Goal: Obtain resource: Download file/media

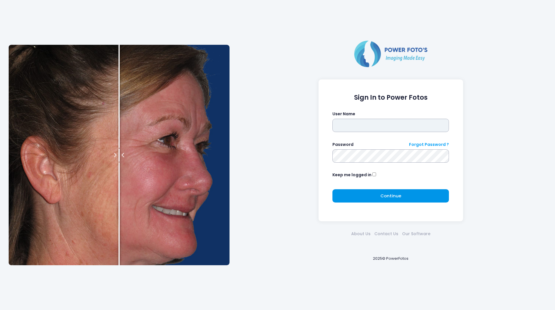
type input "********"
click at [375, 197] on button "Continue Please wait..." at bounding box center [390, 195] width 116 height 13
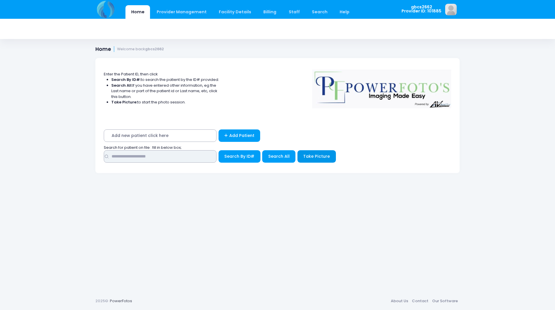
drag, startPoint x: 195, startPoint y: 157, endPoint x: 299, endPoint y: 158, distance: 104.0
click at [195, 157] on input "text" at bounding box center [160, 156] width 113 height 12
type input "*****"
click at [218, 150] on button "Search By ID#" at bounding box center [239, 156] width 42 height 12
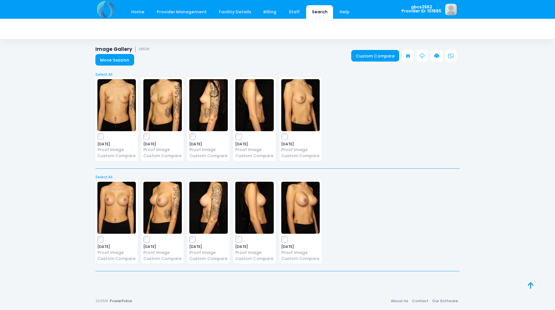
click at [438, 55] on icon at bounding box center [436, 55] width 5 height 5
click at [438, 53] on icon at bounding box center [436, 55] width 5 height 5
click at [437, 54] on icon at bounding box center [436, 55] width 5 height 5
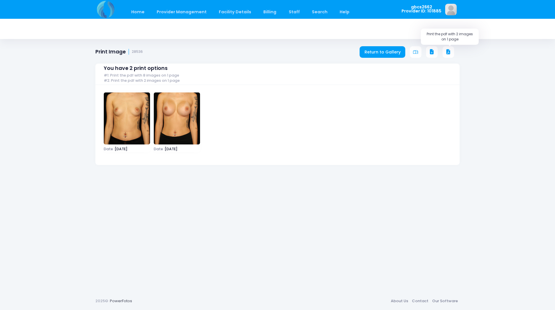
click at [447, 51] on icon at bounding box center [447, 51] width 5 height 5
click at [448, 50] on icon at bounding box center [447, 51] width 5 height 5
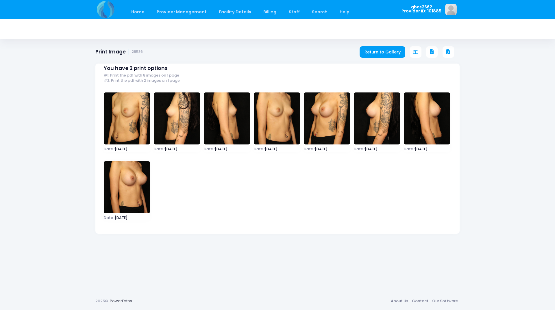
click at [432, 53] on icon at bounding box center [431, 51] width 5 height 5
